Goal: Transaction & Acquisition: Subscribe to service/newsletter

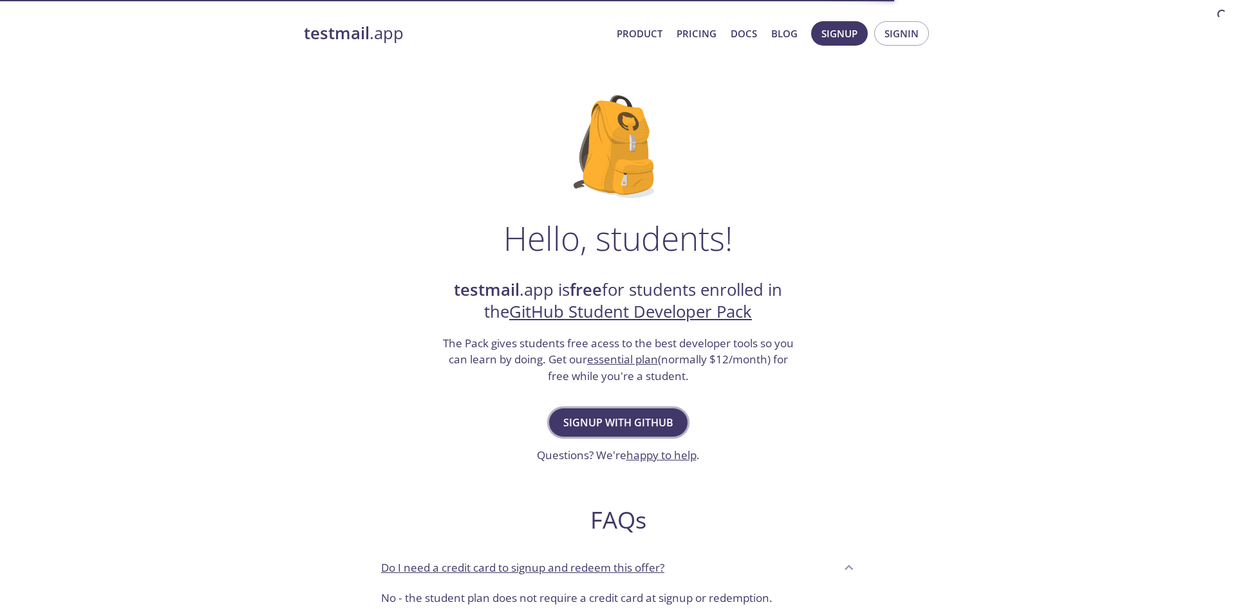
click at [660, 427] on span "Signup with GitHub" at bounding box center [618, 423] width 110 height 18
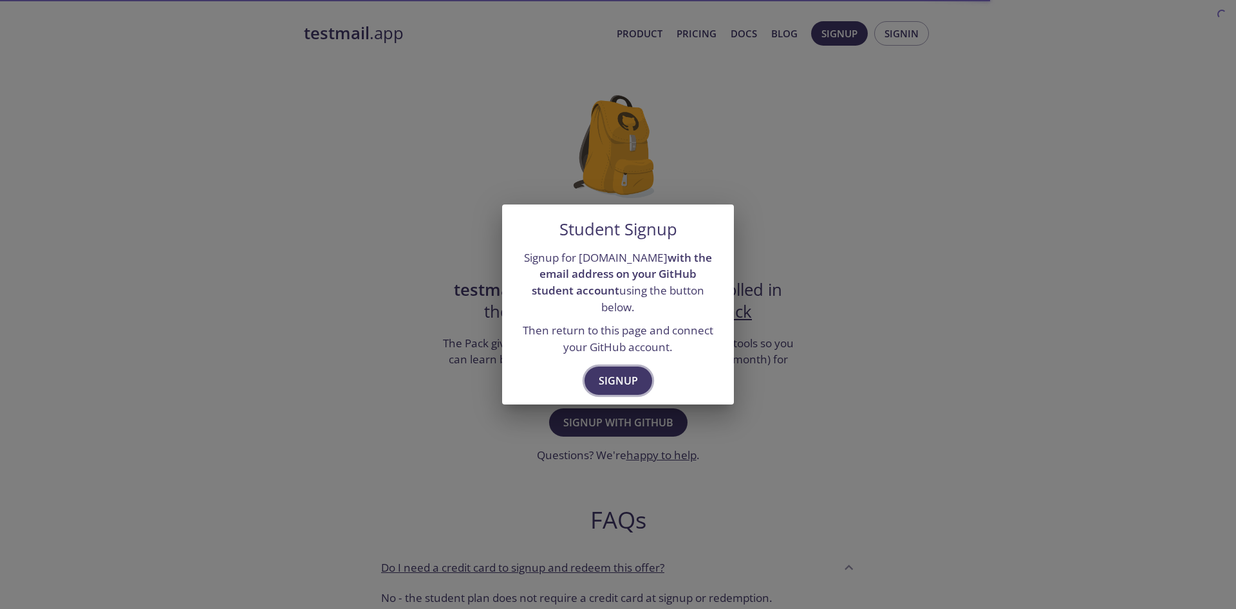
click at [637, 367] on button "Signup" at bounding box center [618, 381] width 68 height 28
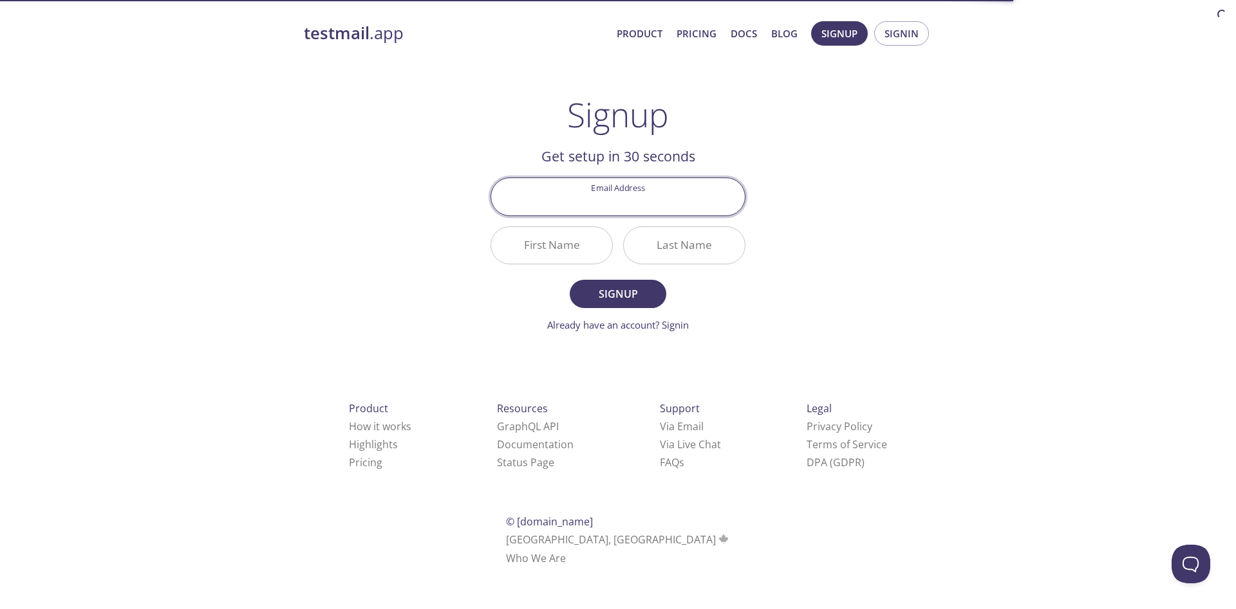
click at [621, 203] on input "Email Address" at bounding box center [618, 196] width 254 height 37
click at [815, 171] on div "testmail .app Product Pricing Docs Blog Signup Signin Signup Get setup in 30 se…" at bounding box center [617, 308] width 659 height 591
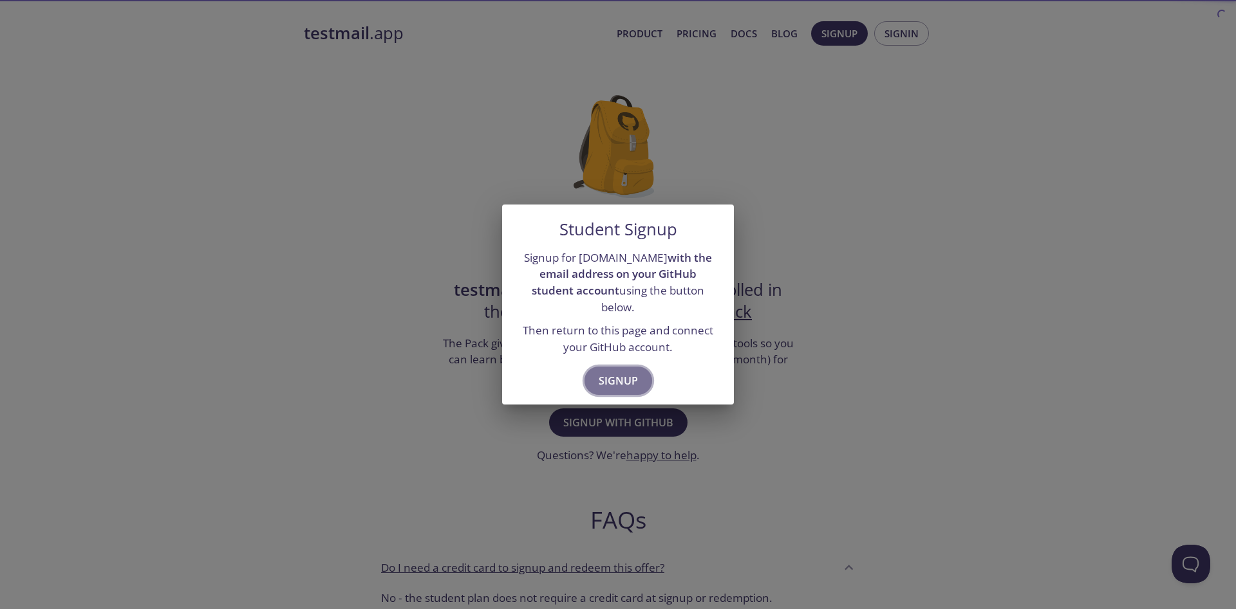
click at [633, 367] on button "Signup" at bounding box center [618, 381] width 68 height 28
click at [724, 196] on div "Student Signup Signup for testmail.app with the email address on your GitHub st…" at bounding box center [618, 304] width 1236 height 609
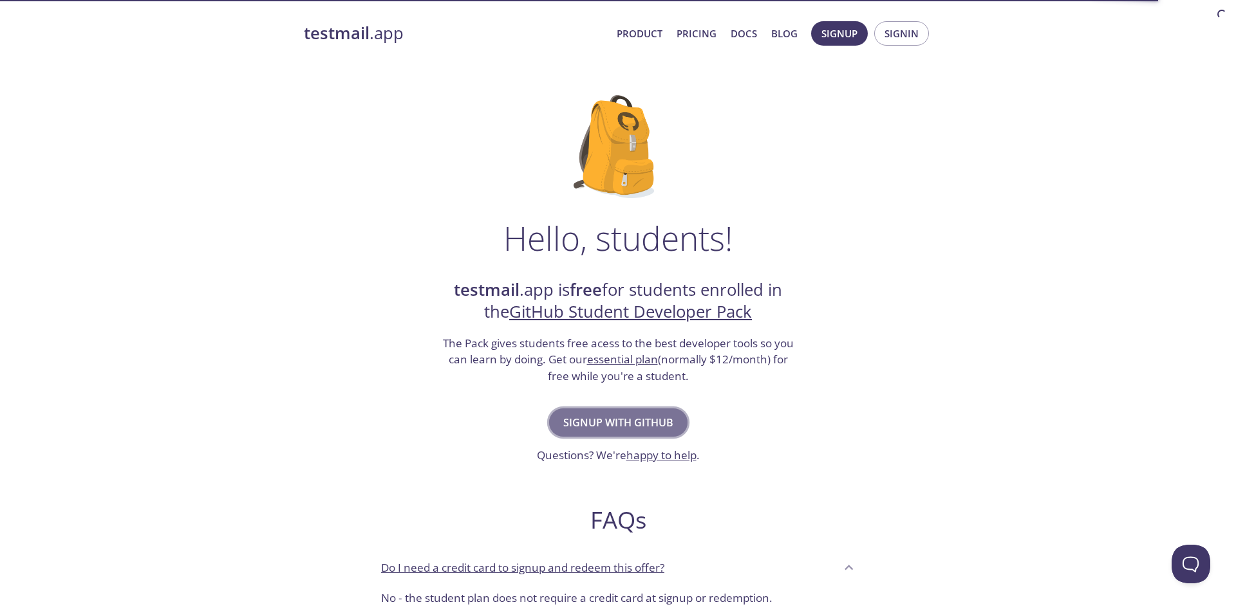
click at [616, 428] on span "Signup with GitHub" at bounding box center [618, 423] width 110 height 18
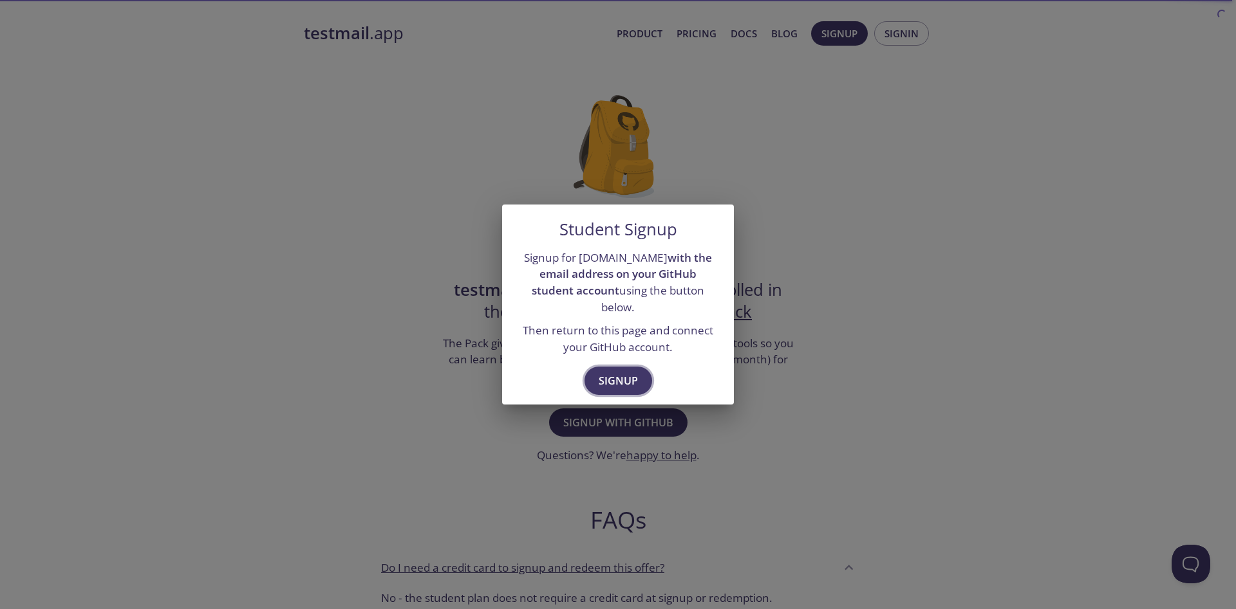
click at [627, 373] on span "Signup" at bounding box center [617, 381] width 39 height 18
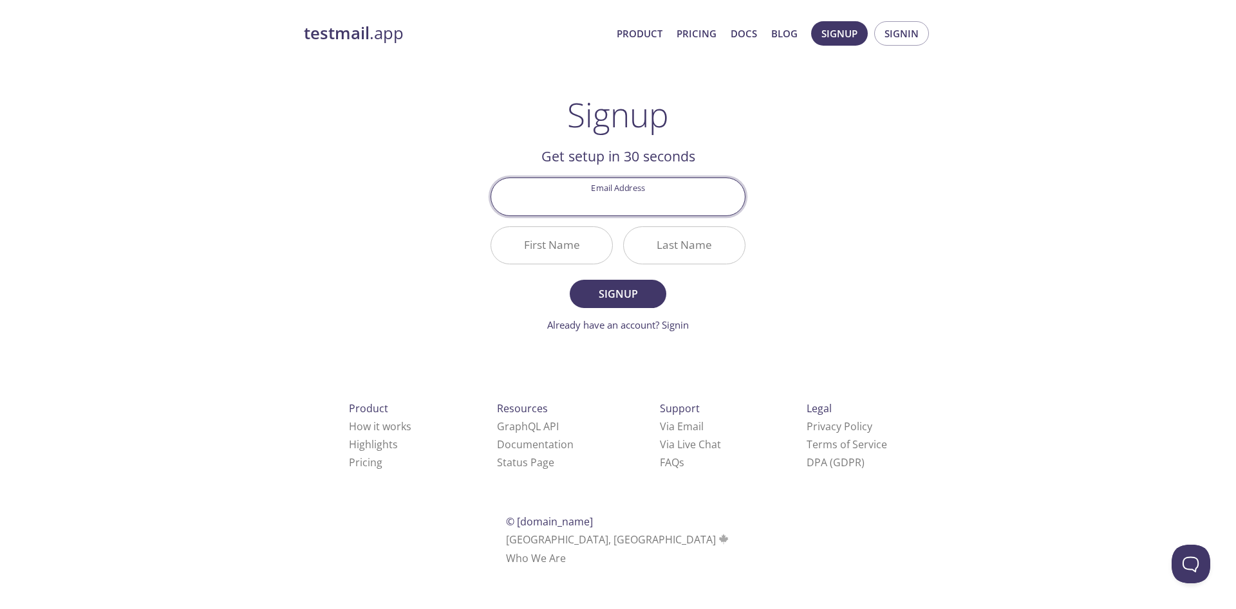
click at [659, 199] on input "Email Address" at bounding box center [618, 196] width 254 height 37
paste input "garimashah008"
type input "garimashah008"
click at [566, 231] on input "First Name" at bounding box center [551, 245] width 121 height 37
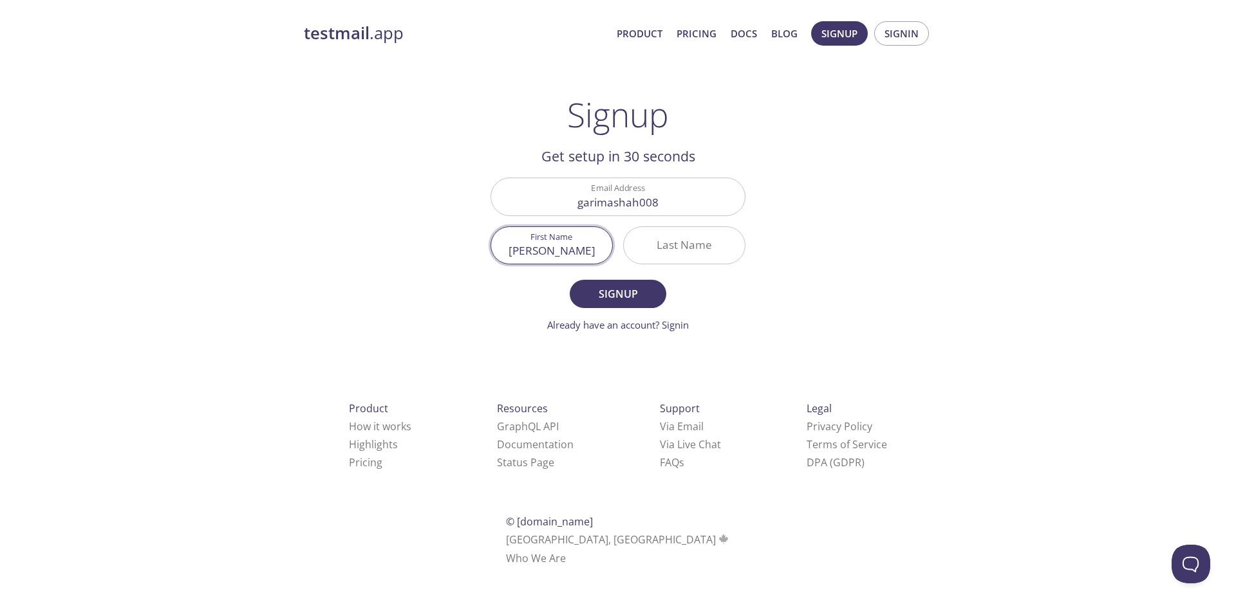
type input "[PERSON_NAME]"
click at [699, 197] on input "garimashah008" at bounding box center [618, 196] width 254 height 37
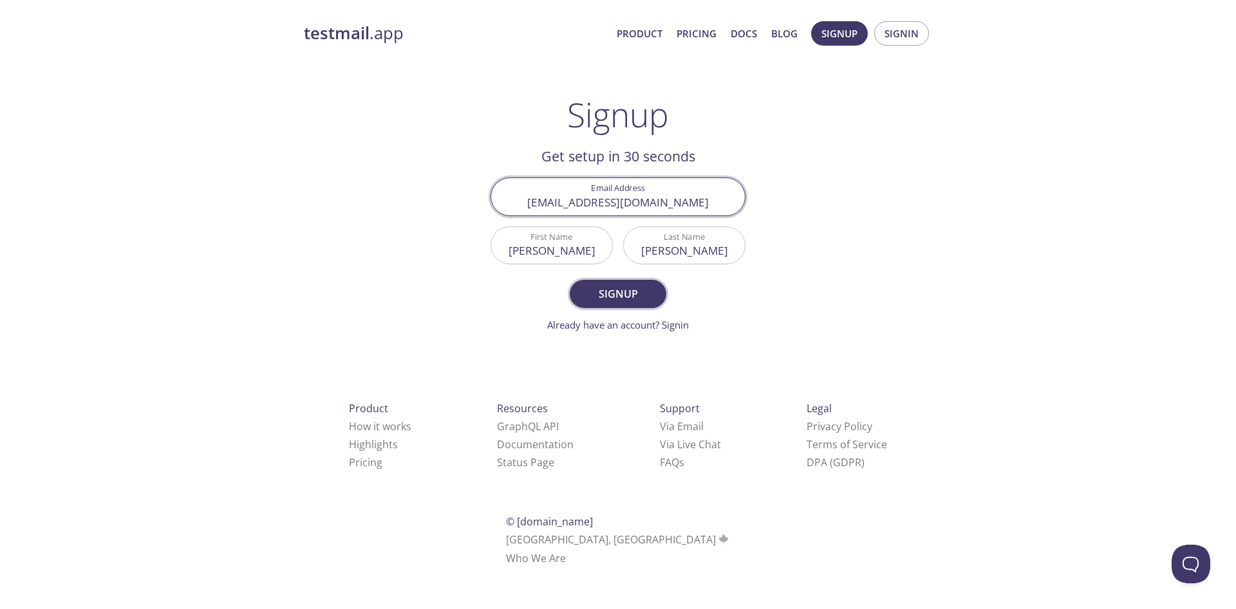
type input "garimashah008@gmail.com"
click at [646, 300] on span "Signup" at bounding box center [618, 294] width 68 height 18
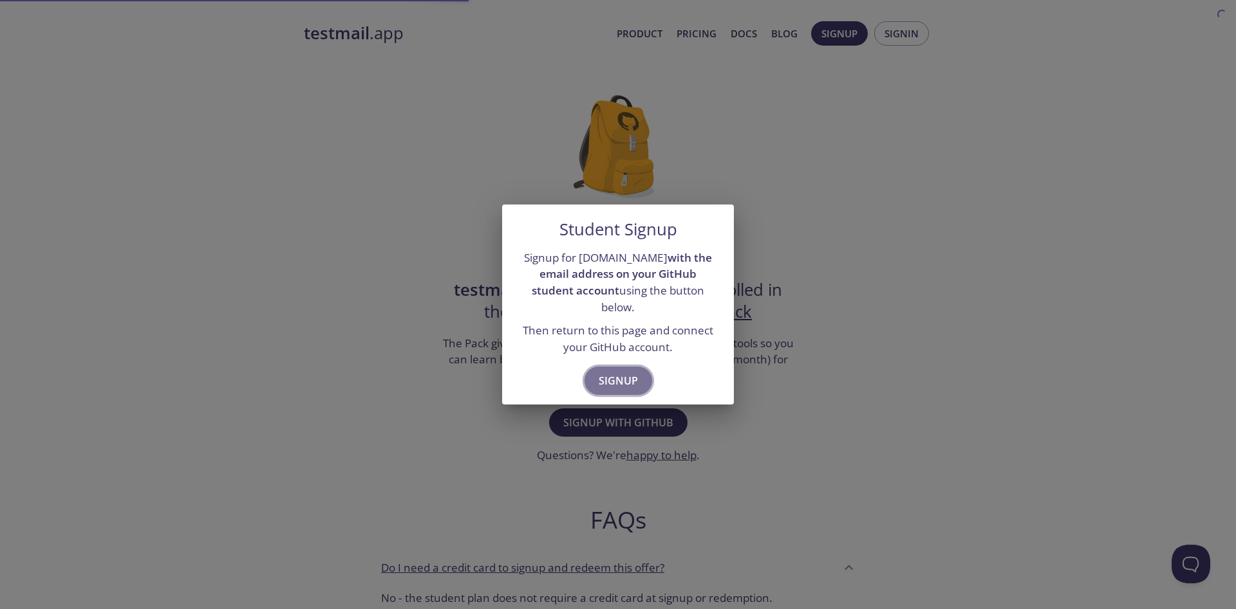
click at [633, 367] on button "Signup" at bounding box center [618, 381] width 68 height 28
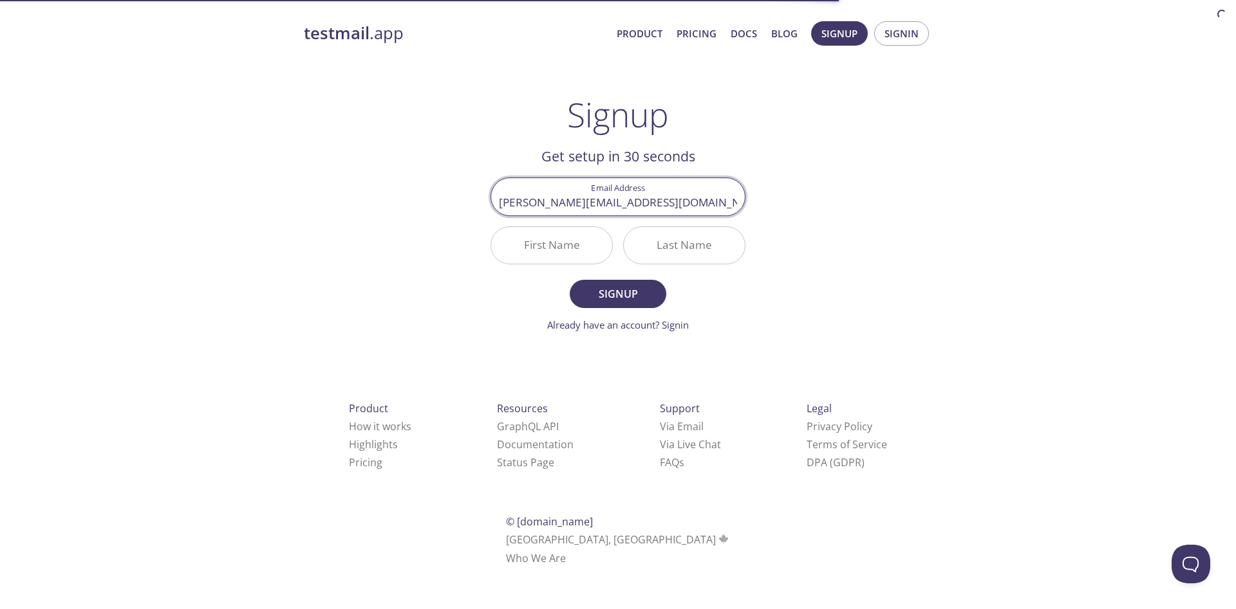
type input "[PERSON_NAME][EMAIL_ADDRESS][DOMAIN_NAME]"
click at [573, 250] on input "First Name" at bounding box center [551, 245] width 121 height 37
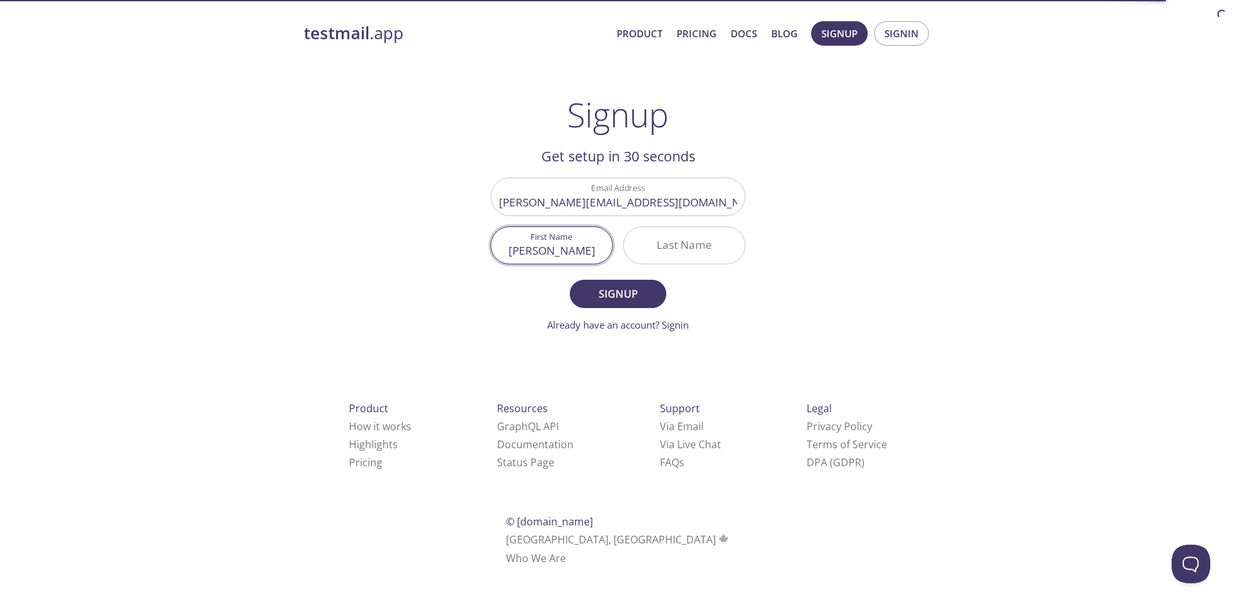
type input "[PERSON_NAME]"
click at [579, 293] on button "Signup" at bounding box center [618, 294] width 97 height 28
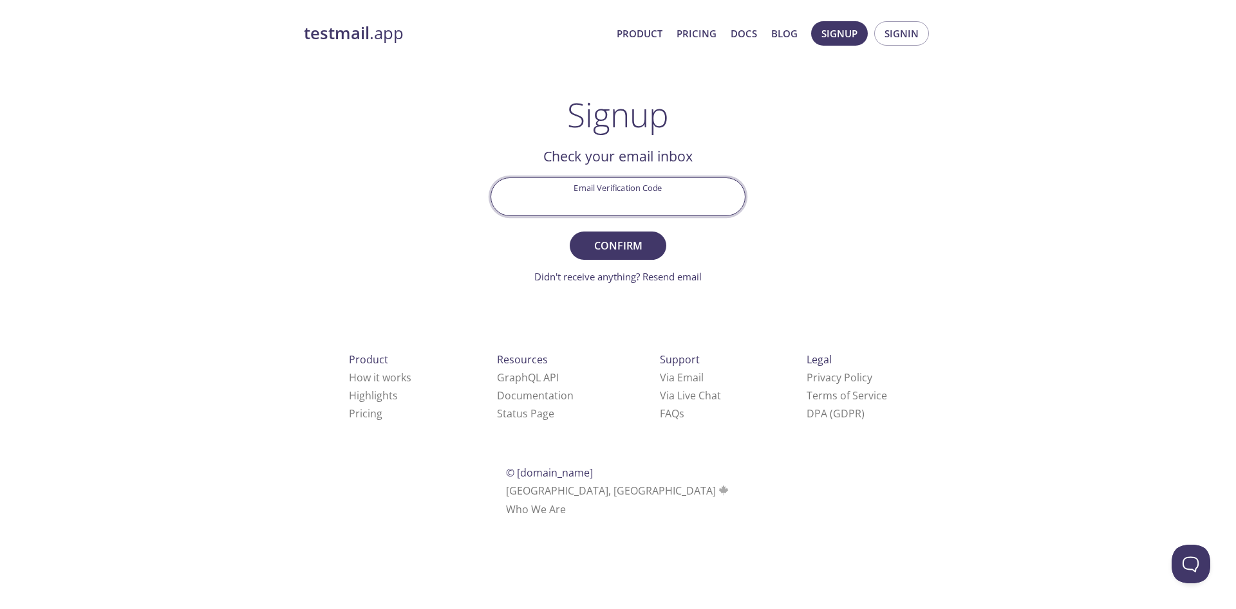
click at [658, 194] on input "Email Verification Code" at bounding box center [618, 196] width 254 height 37
paste input "ZMC3ZCT"
type input "ZMC3ZCT"
click at [644, 240] on span "Confirm" at bounding box center [618, 246] width 68 height 18
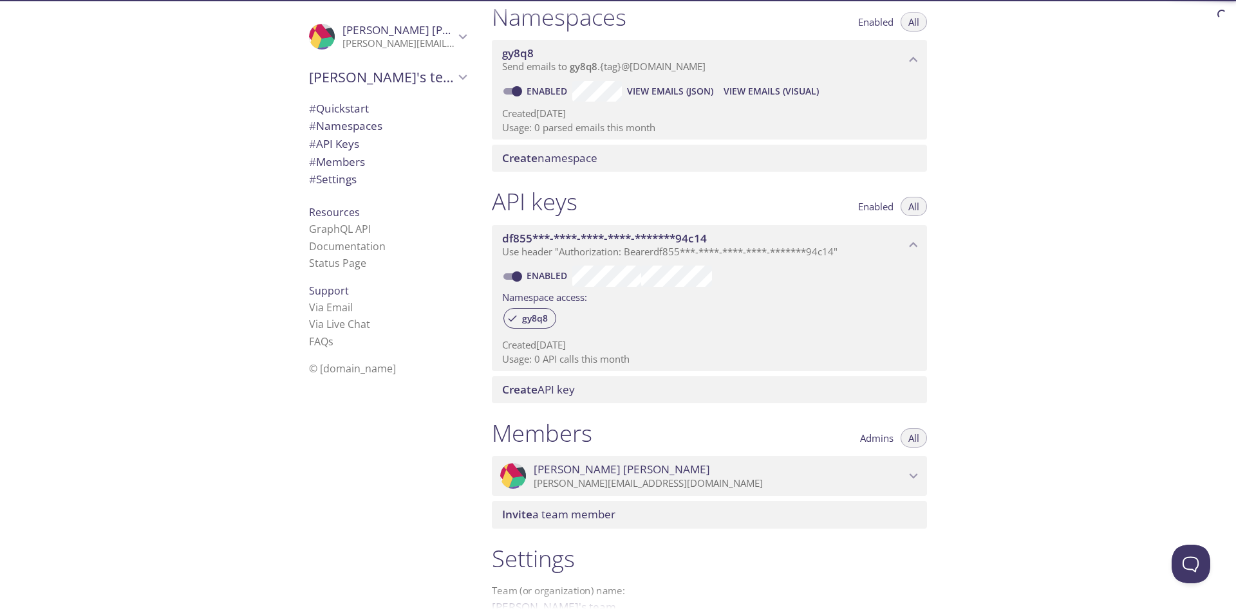
scroll to position [306, 0]
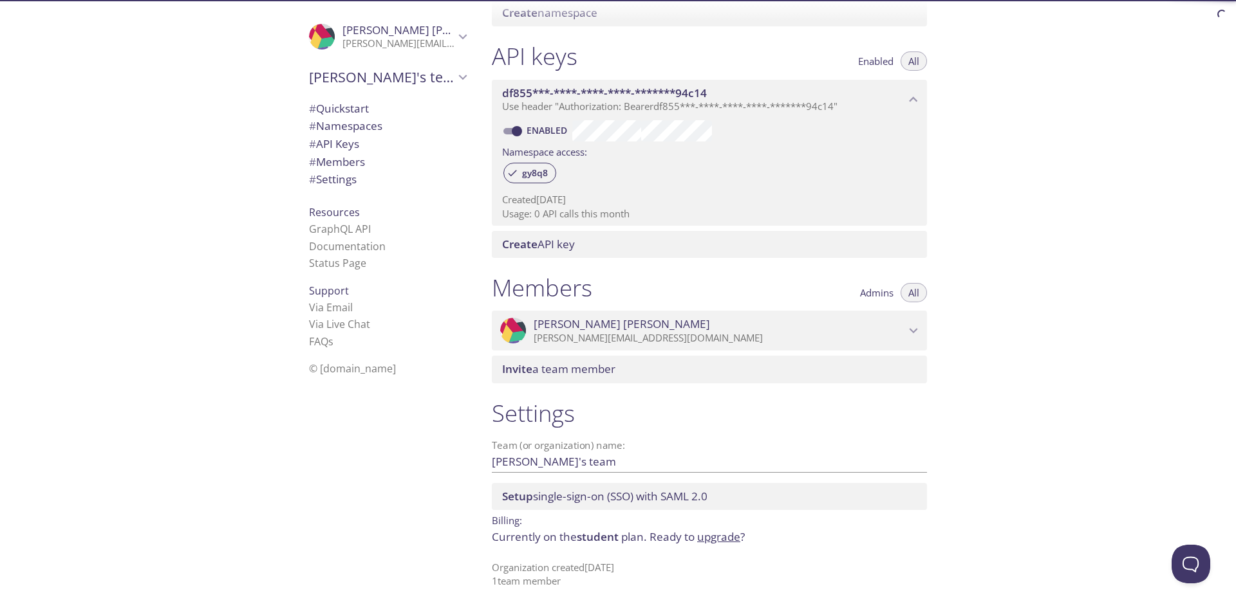
drag, startPoint x: 730, startPoint y: 169, endPoint x: 741, endPoint y: 395, distance: 226.1
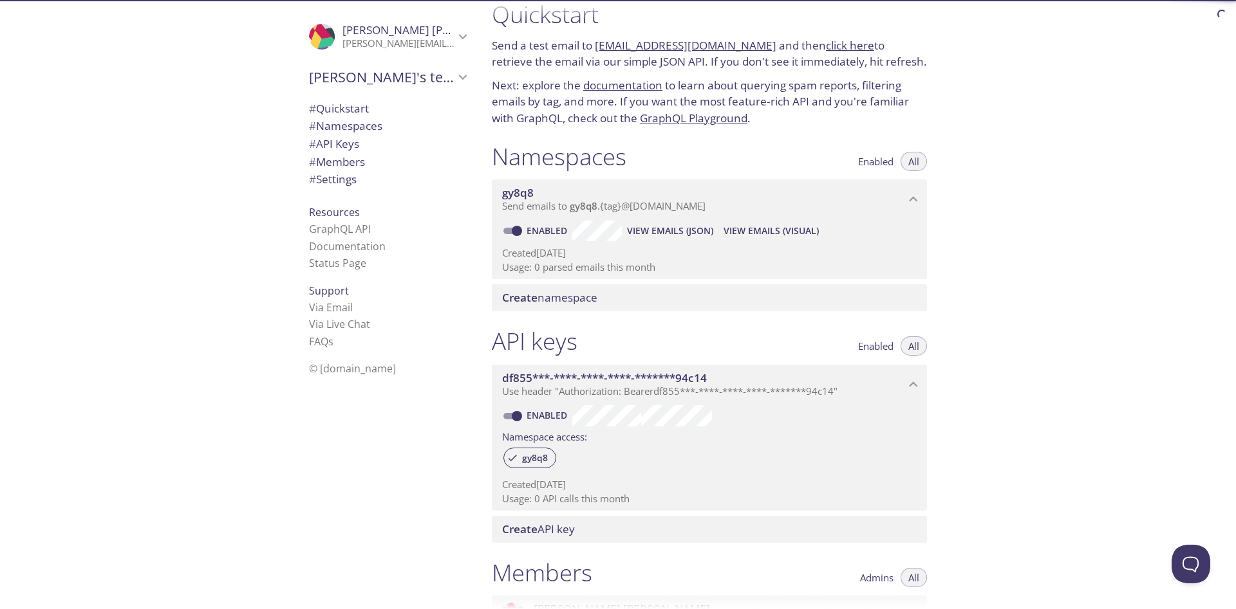
scroll to position [0, 0]
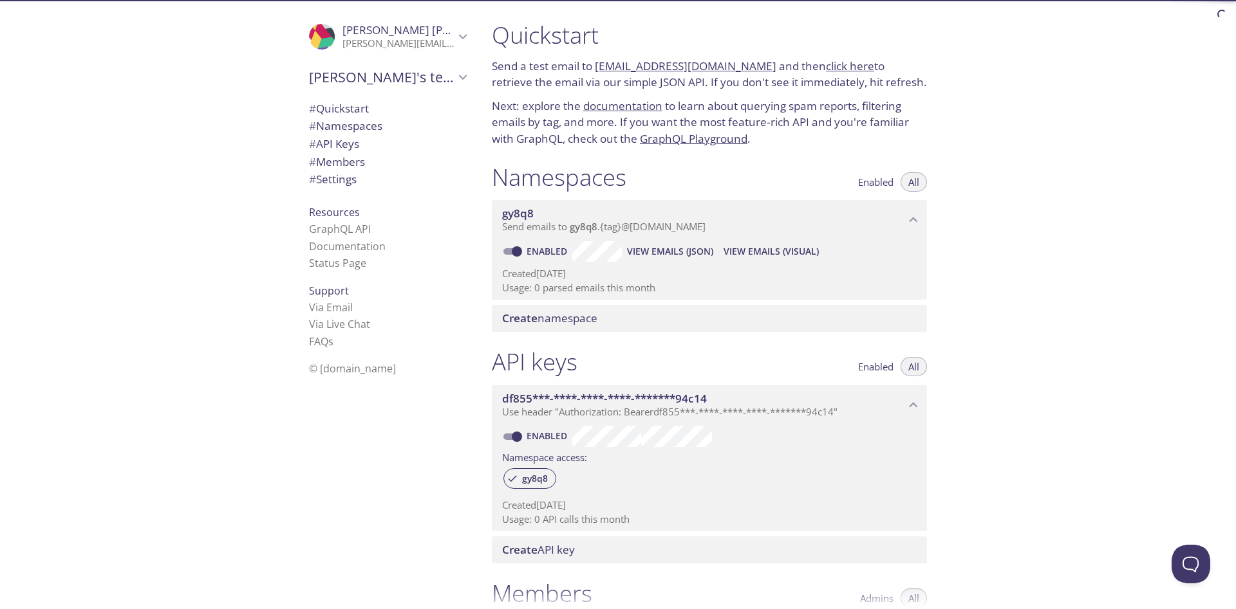
drag, startPoint x: 828, startPoint y: 422, endPoint x: 734, endPoint y: -46, distance: 476.4
